Goal: Information Seeking & Learning: Learn about a topic

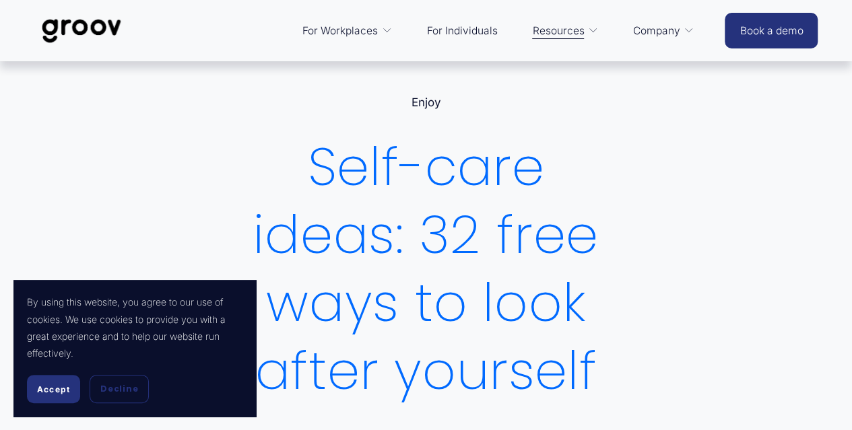
click at [57, 385] on span "Accept" at bounding box center [53, 390] width 33 height 10
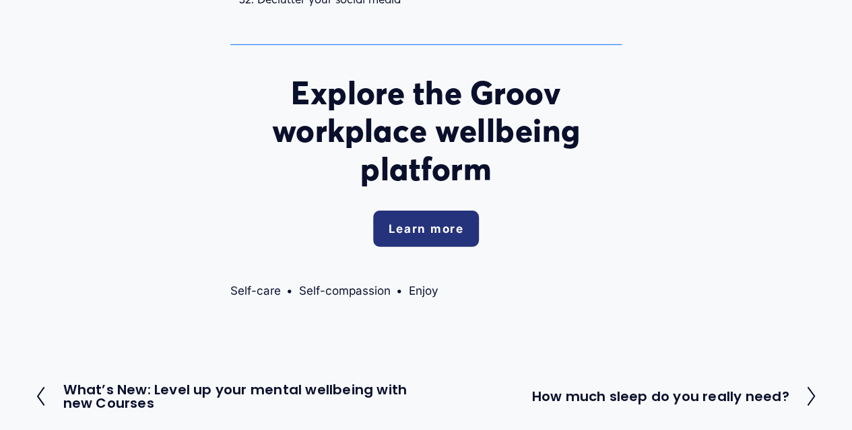
scroll to position [1962, 0]
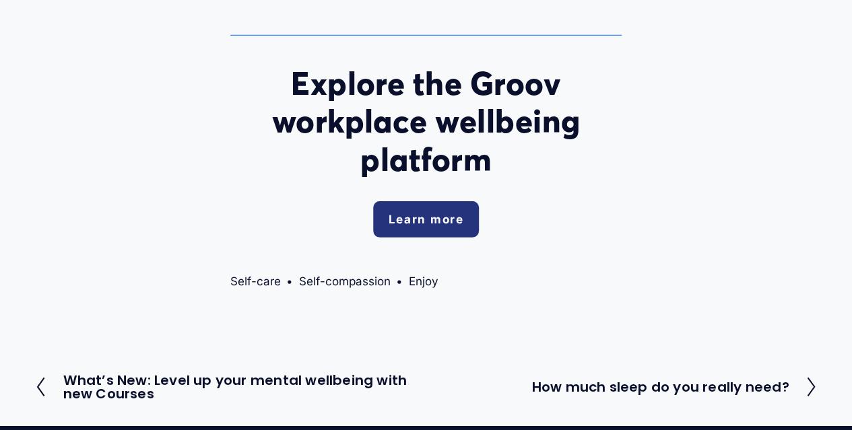
click at [437, 224] on link "Learn more" at bounding box center [425, 219] width 105 height 36
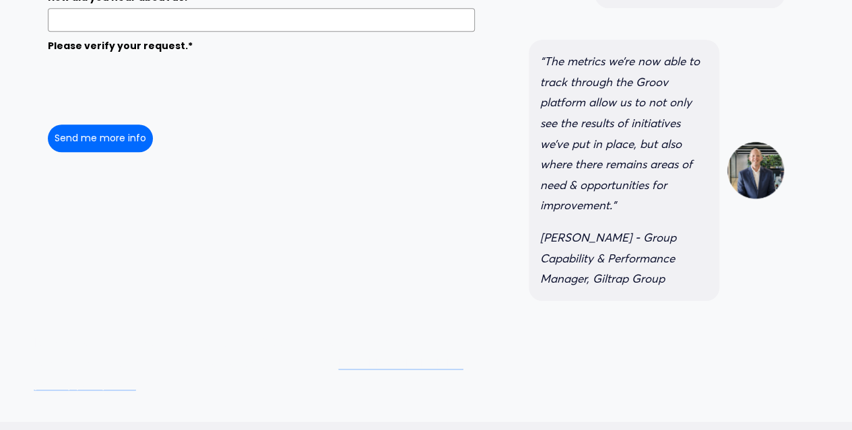
scroll to position [593, 0]
